Goal: Information Seeking & Learning: Learn about a topic

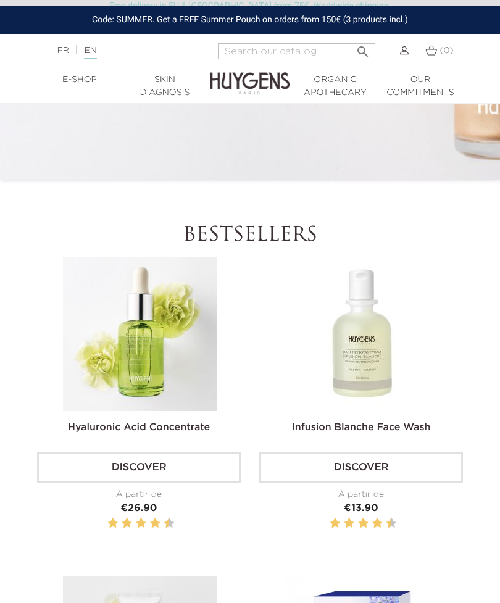
scroll to position [376, 0]
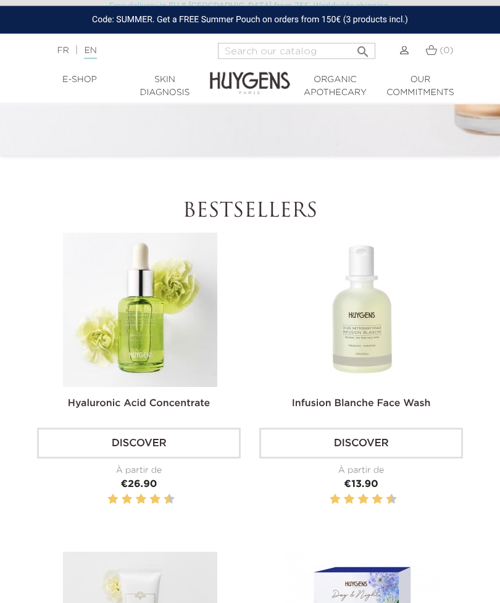
click at [189, 387] on img at bounding box center [140, 310] width 154 height 154
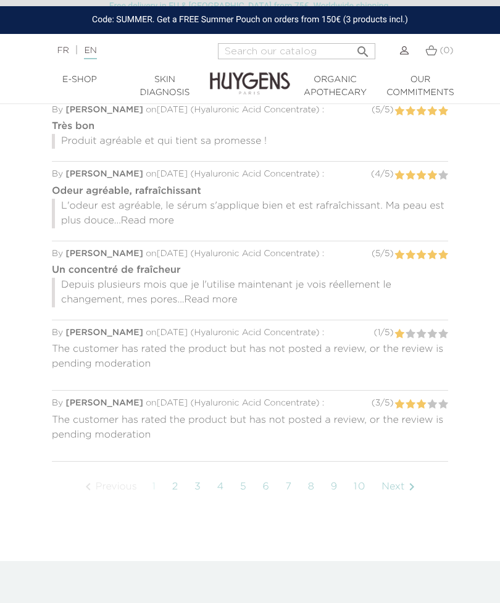
scroll to position [1142, 0]
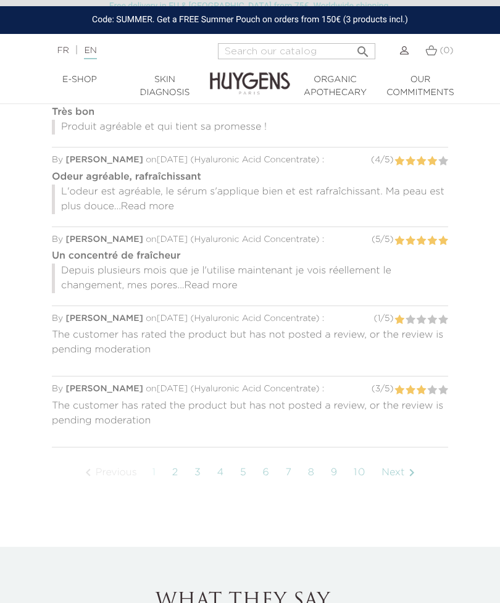
click at [202, 466] on link "3" at bounding box center [198, 472] width 20 height 31
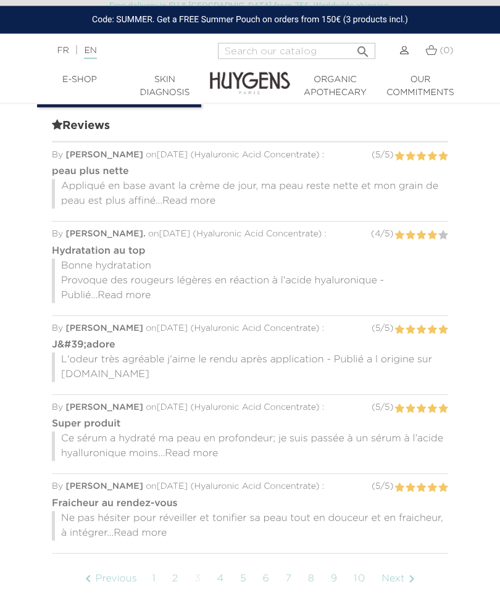
scroll to position [1073, 0]
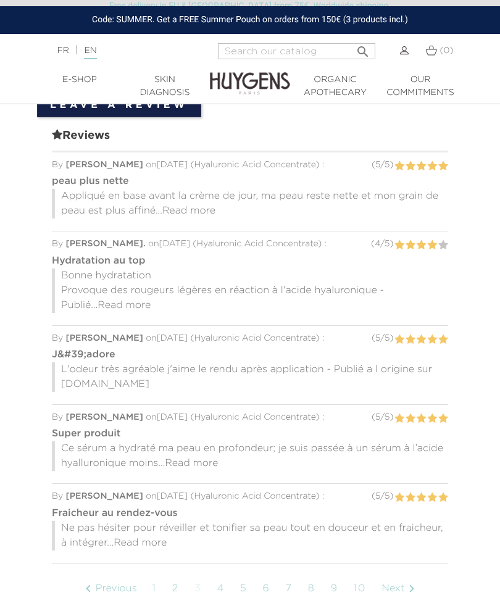
click at [99, 300] on span "Read more" at bounding box center [123, 305] width 53 height 10
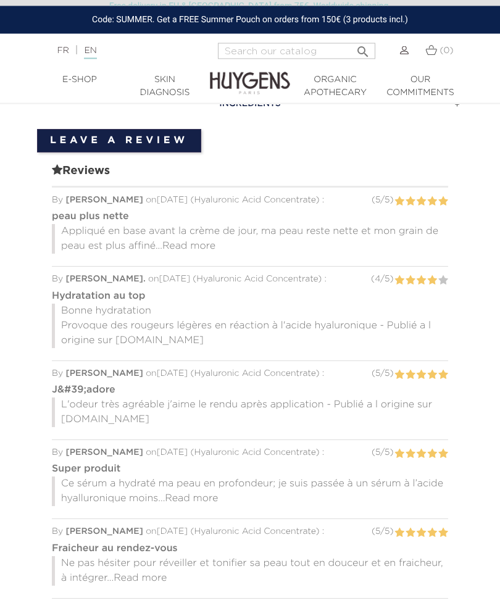
scroll to position [1040, 0]
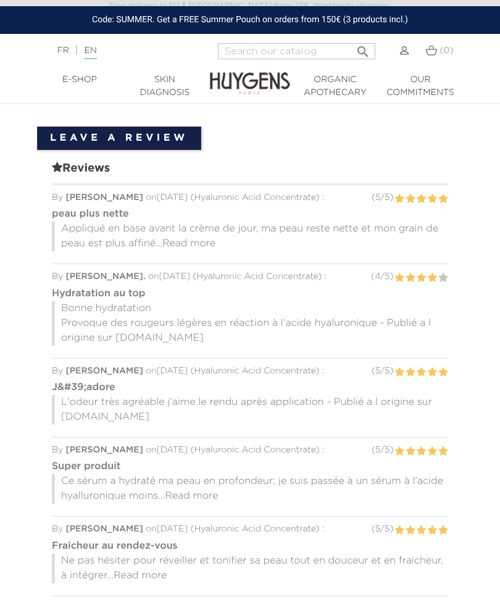
click at [201, 251] on div at bounding box center [250, 252] width 396 height 3
click at [205, 251] on div at bounding box center [250, 252] width 396 height 3
click at [191, 239] on span "Read more" at bounding box center [188, 244] width 53 height 10
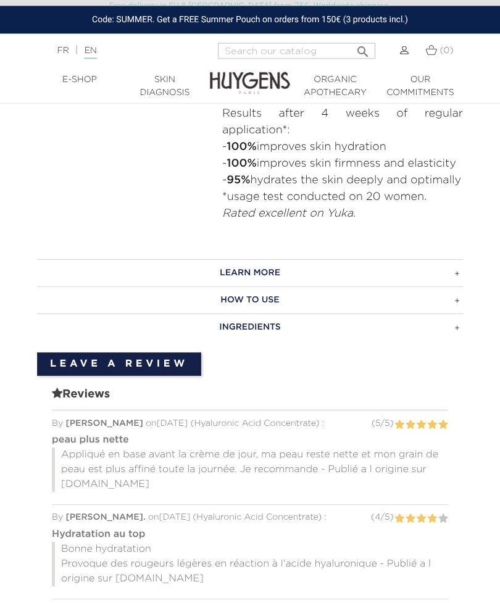
scroll to position [816, 0]
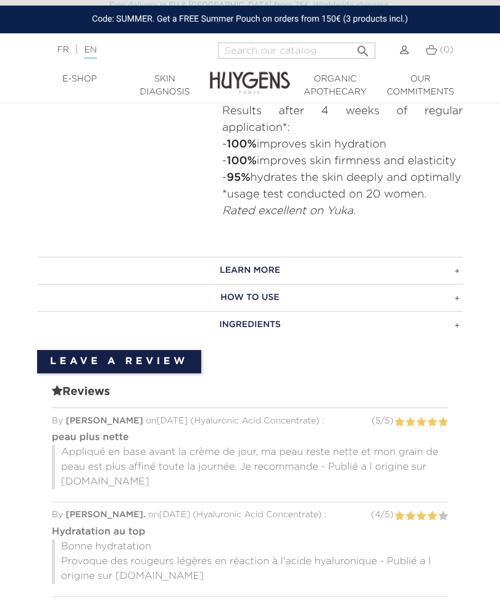
click at [455, 270] on h3 "LEARN MORE" at bounding box center [250, 270] width 426 height 27
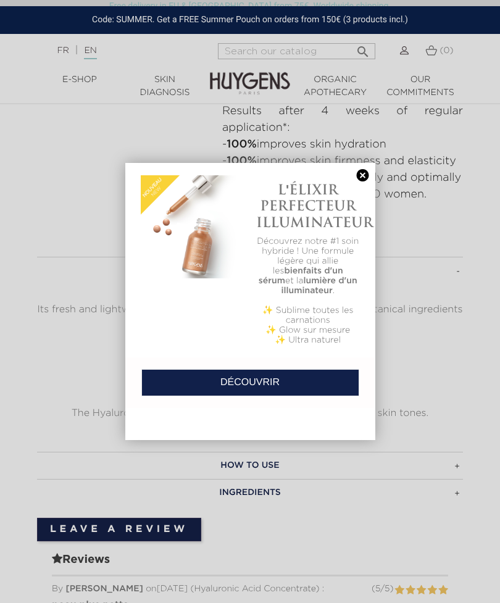
click at [369, 173] on link at bounding box center [362, 175] width 17 height 13
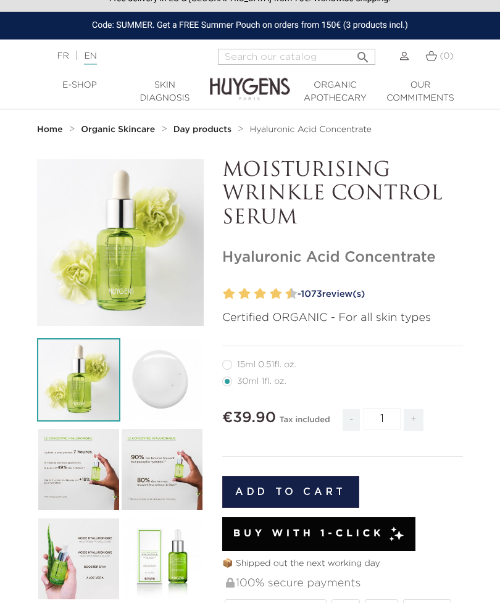
scroll to position [0, 0]
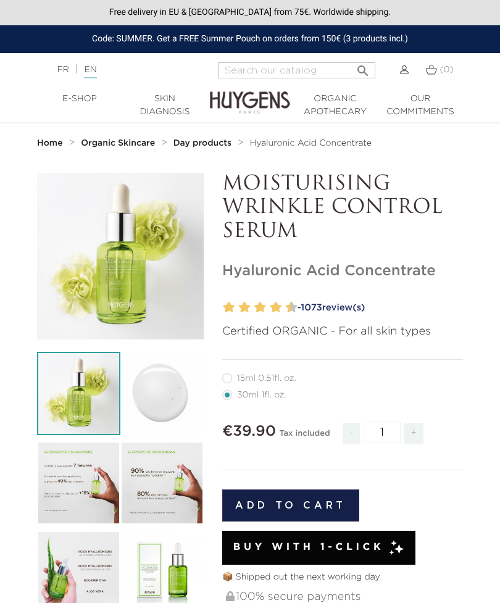
click at [49, 141] on strong "Home" at bounding box center [50, 143] width 26 height 9
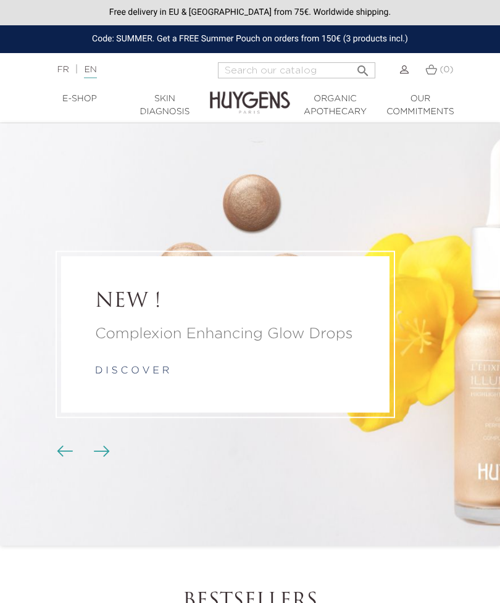
click at [171, 107] on link "Skin Diagnosis" at bounding box center [164, 106] width 85 height 26
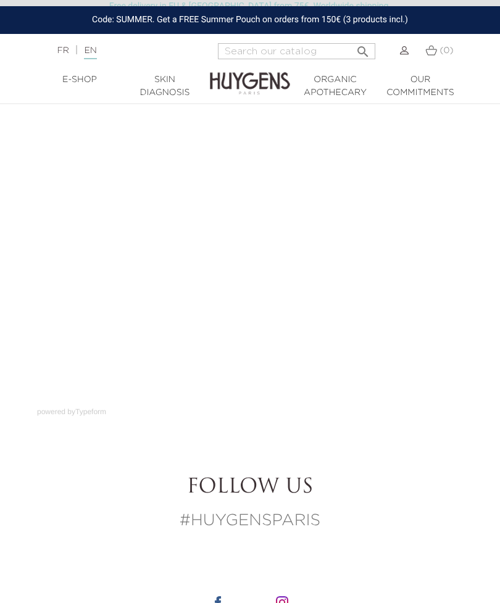
scroll to position [82, 0]
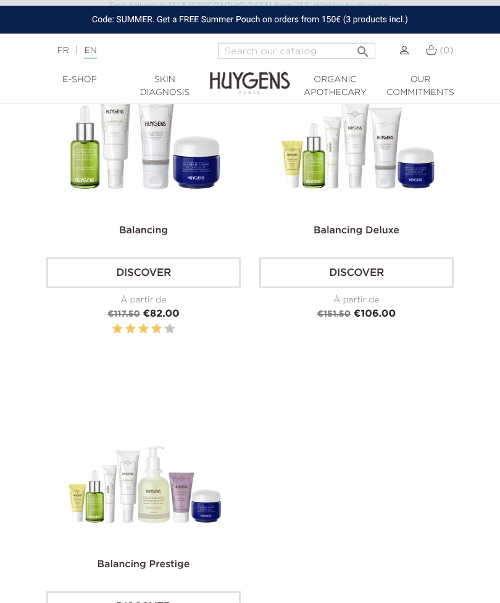
scroll to position [613, 0]
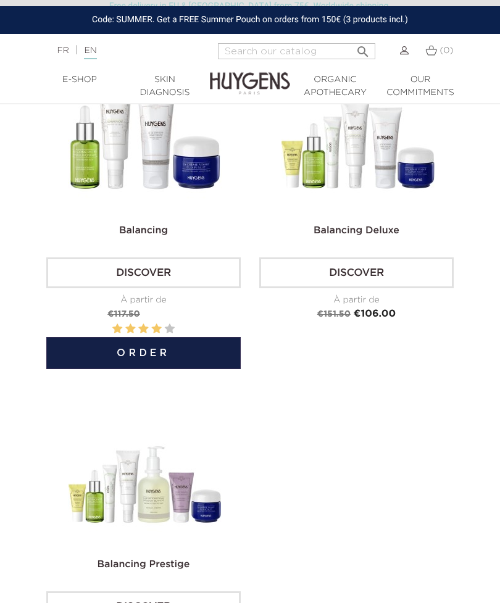
click at [165, 276] on link "Discover" at bounding box center [143, 272] width 194 height 31
click at [181, 257] on link "Discover" at bounding box center [143, 272] width 194 height 31
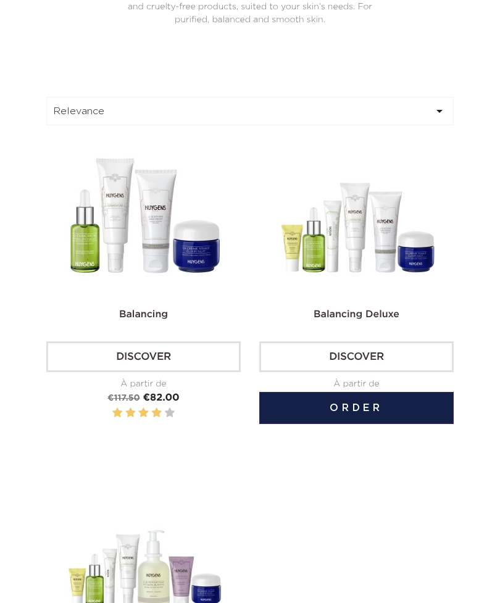
click at [405, 275] on img at bounding box center [358, 221] width 154 height 154
click at [373, 371] on link "Discover" at bounding box center [356, 356] width 194 height 31
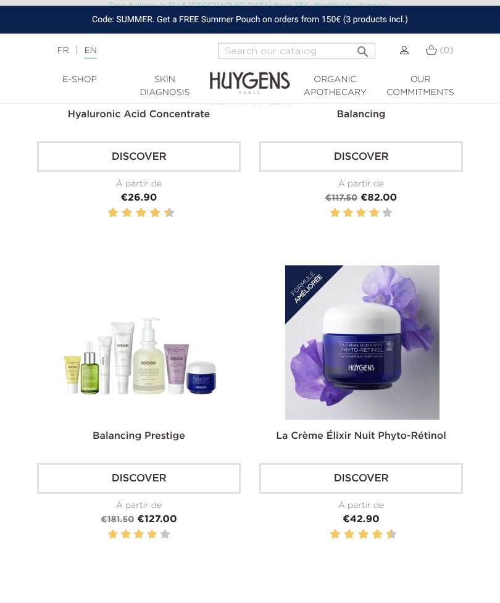
scroll to position [1717, 0]
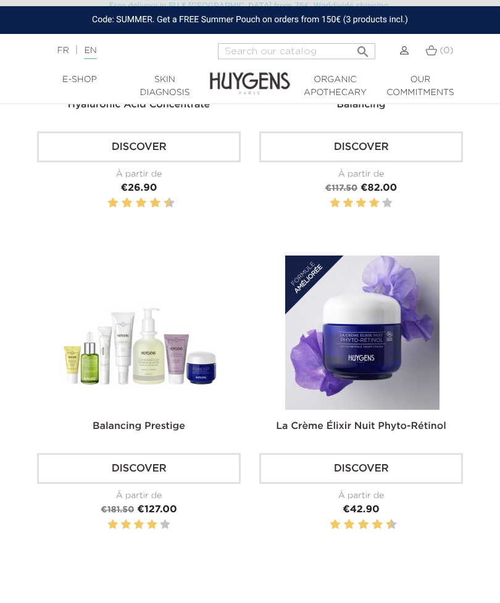
click at [184, 453] on link "Discover" at bounding box center [139, 468] width 204 height 31
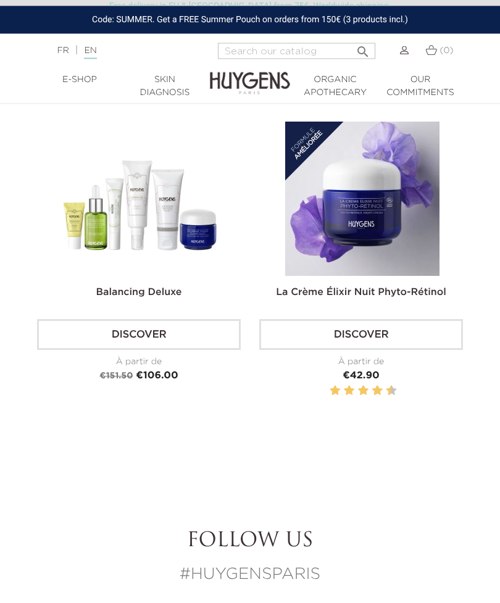
scroll to position [2065, 0]
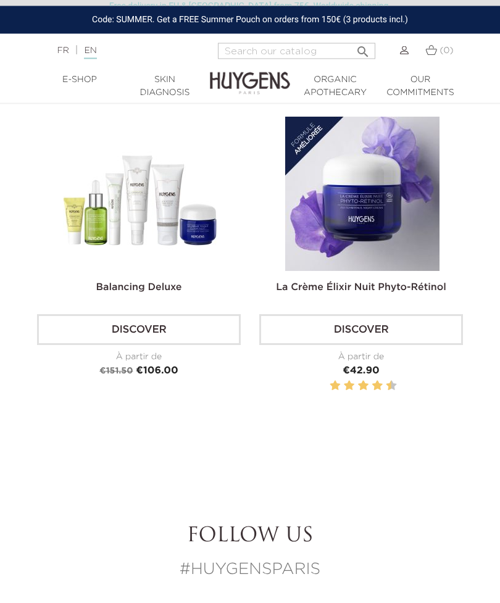
click at [403, 209] on div "La Crème Élixir Nuit Phyto-Rétinol Discover À partir de Price €42.90" at bounding box center [361, 262] width 204 height 291
click at [397, 193] on img at bounding box center [362, 194] width 154 height 154
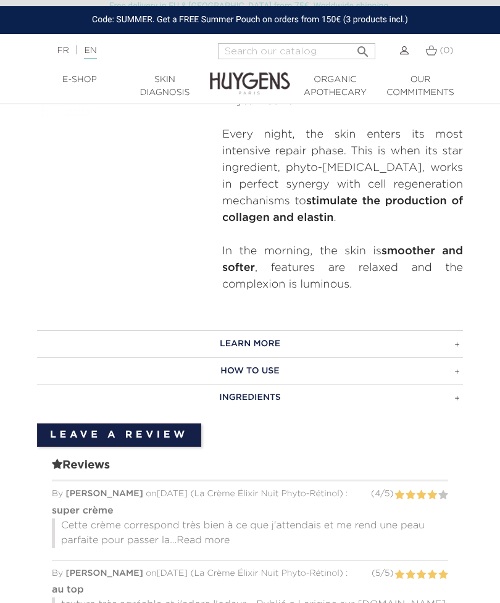
scroll to position [664, 0]
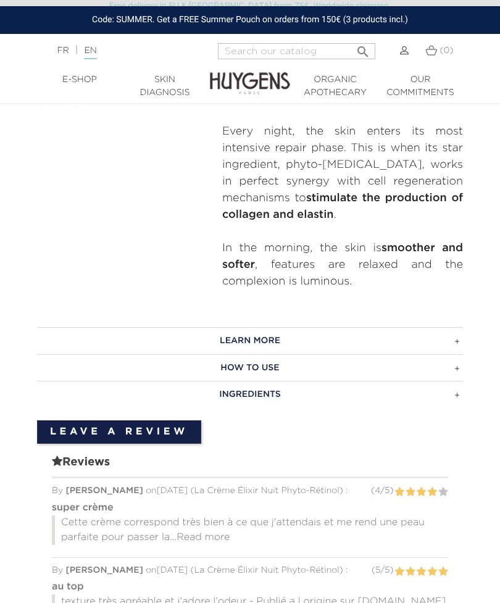
click at [462, 381] on h3 "Ingredients" at bounding box center [250, 394] width 426 height 27
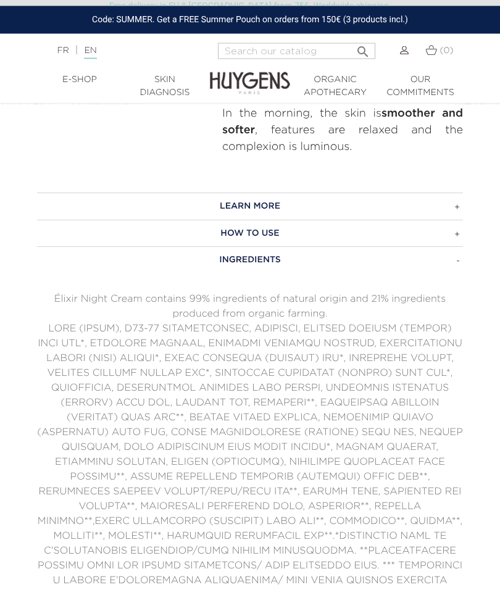
scroll to position [800, 0]
click at [52, 320] on p at bounding box center [250, 453] width 426 height 267
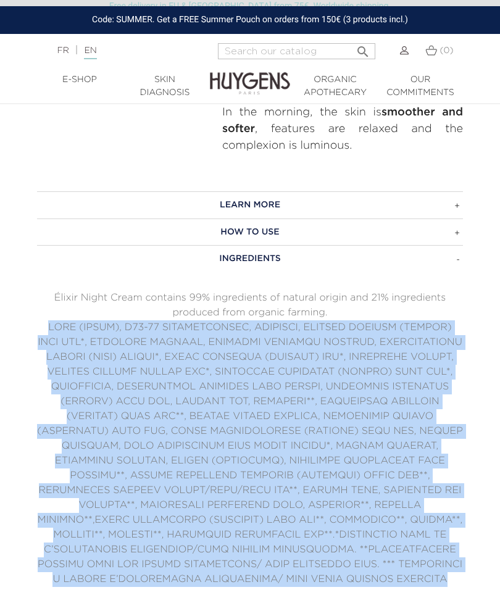
copy p "LORE (IPSUM), D56-80 SITAMETCONSEC, ADIPISCI, ELITSED DOEIUSM (TEMPOR) INCI UTL…"
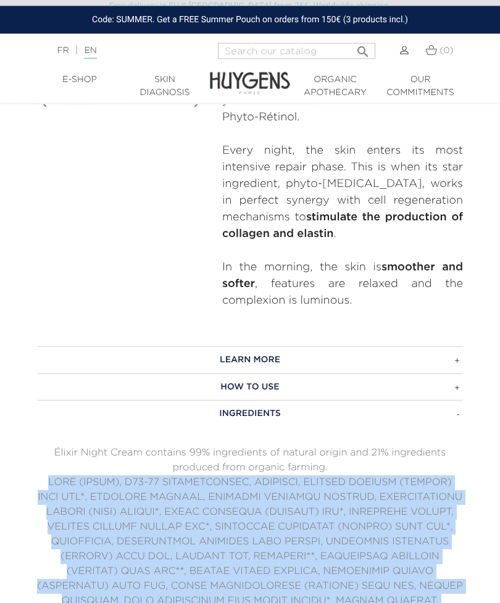
click at [455, 374] on h3 "How to use" at bounding box center [250, 387] width 426 height 27
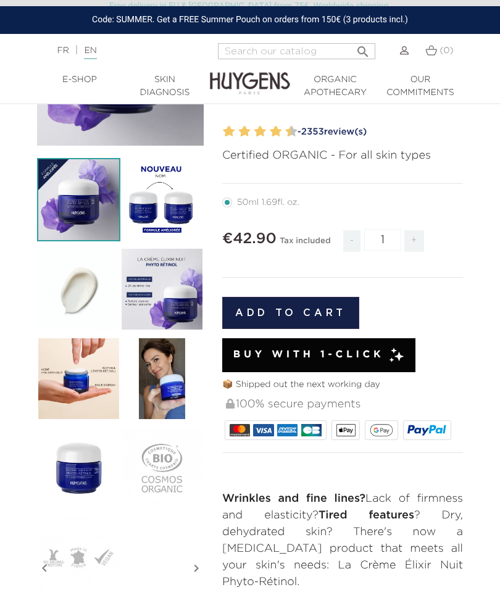
scroll to position [0, 0]
